Goal: Find specific page/section: Find specific page/section

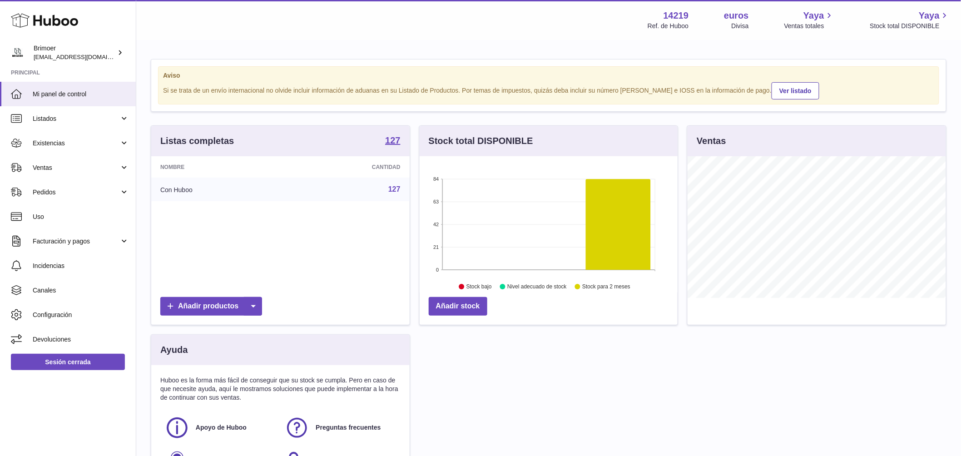
scroll to position [142, 258]
click at [76, 171] on span "Ventas" at bounding box center [76, 167] width 87 height 9
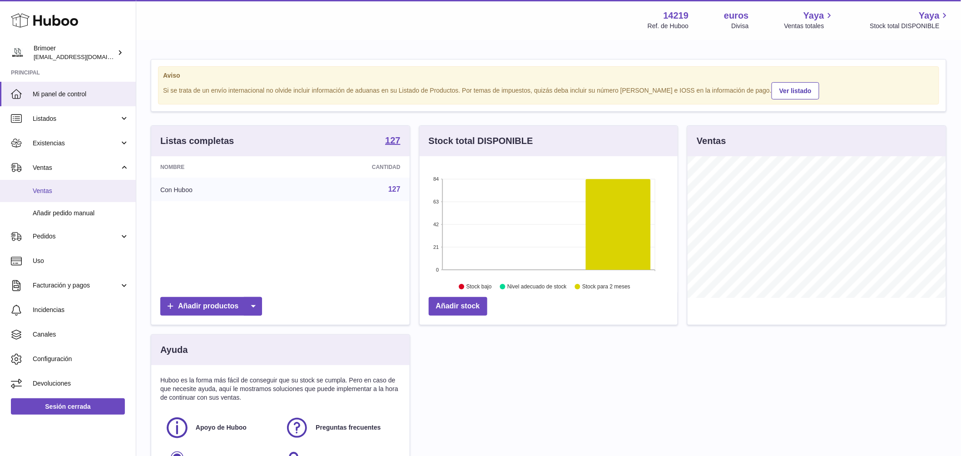
click at [59, 192] on span "Ventas" at bounding box center [81, 191] width 96 height 9
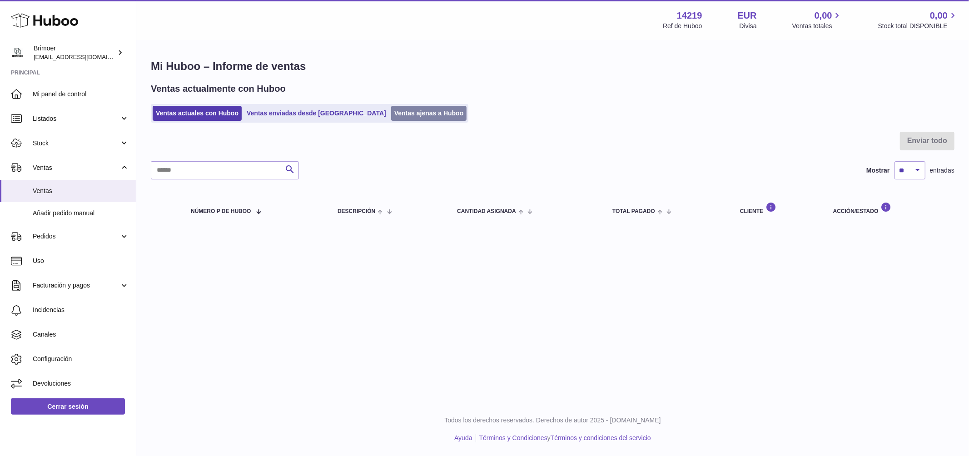
click at [391, 118] on link "Ventas ajenas a Huboo" at bounding box center [429, 113] width 76 height 15
